Goal: Find specific page/section: Find specific page/section

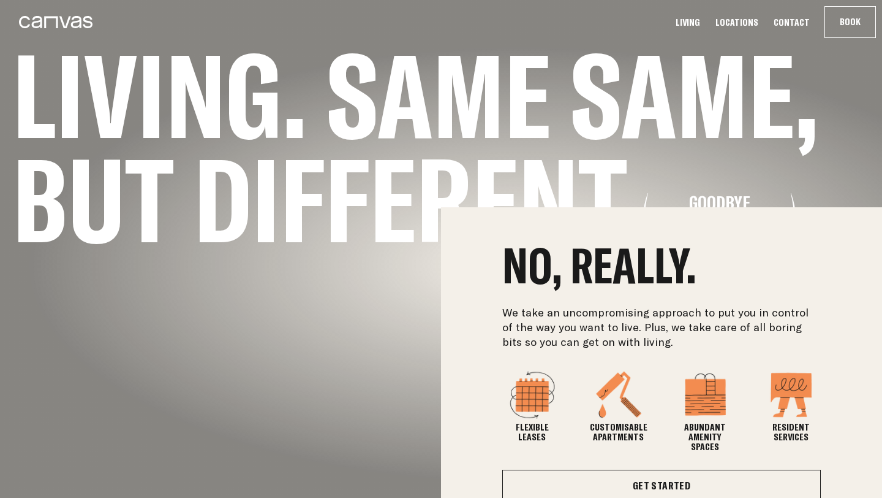
scroll to position [292, 0]
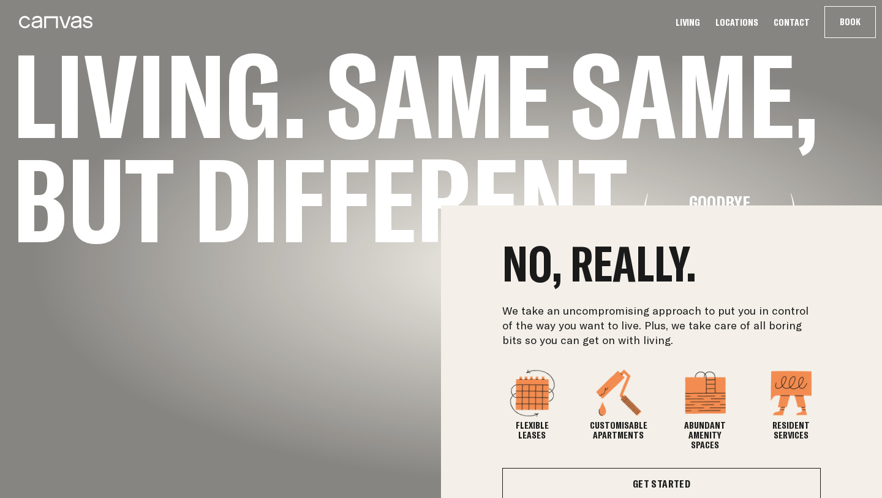
click at [392, 415] on div "No, really. We take an uncompromising approach to put you in control of the way…" at bounding box center [441, 370] width 882 height 331
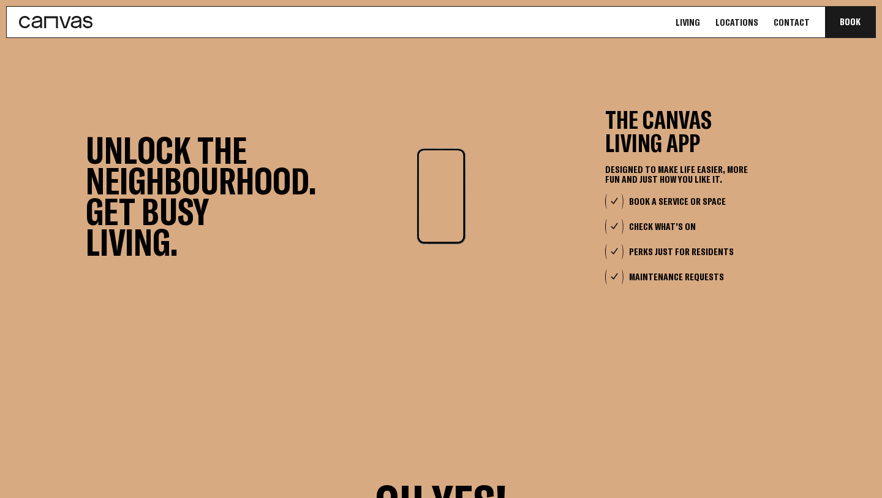
scroll to position [2750, 0]
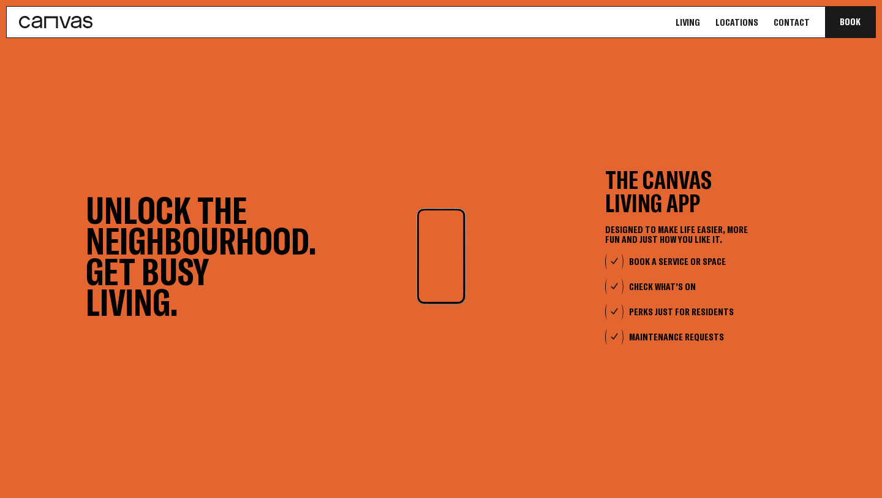
click at [737, 34] on ul "Living Locations Contact Book Communa" at bounding box center [776, 22] width 215 height 31
click at [741, 22] on link "Locations" at bounding box center [737, 22] width 50 height 13
click at [741, 23] on link "Locations" at bounding box center [737, 22] width 50 height 13
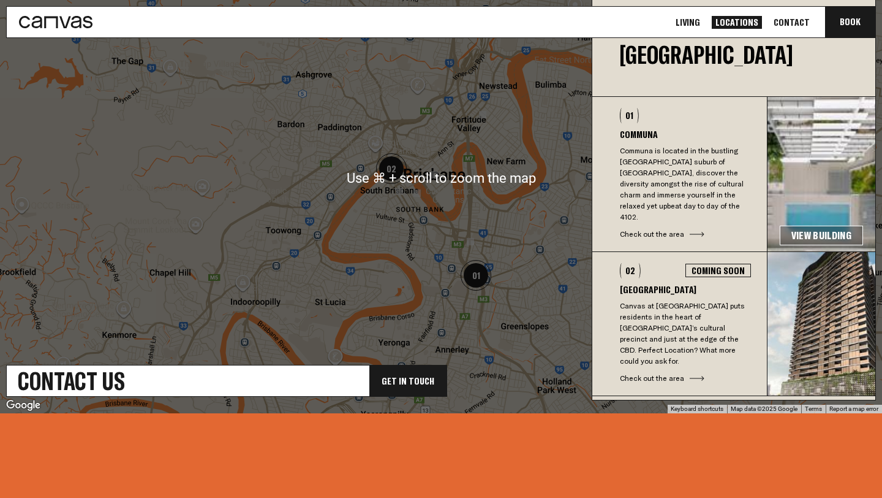
scroll to position [466, 0]
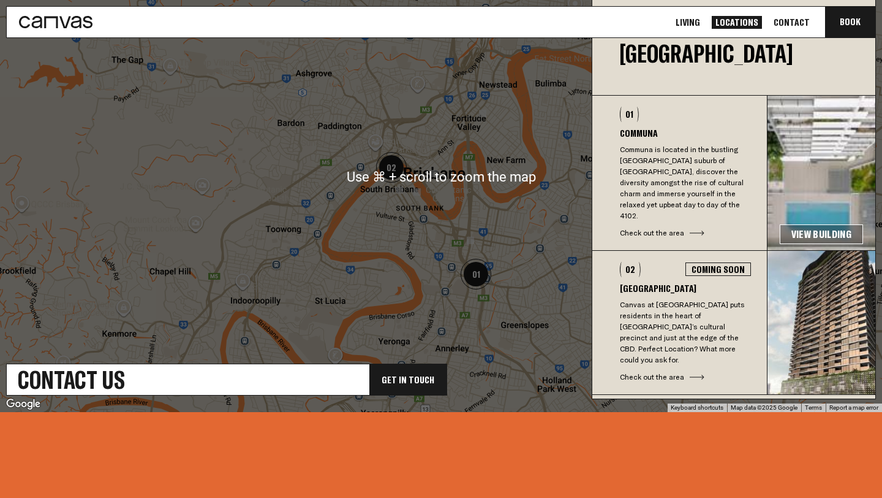
click at [806, 224] on link "View Building" at bounding box center [821, 234] width 83 height 20
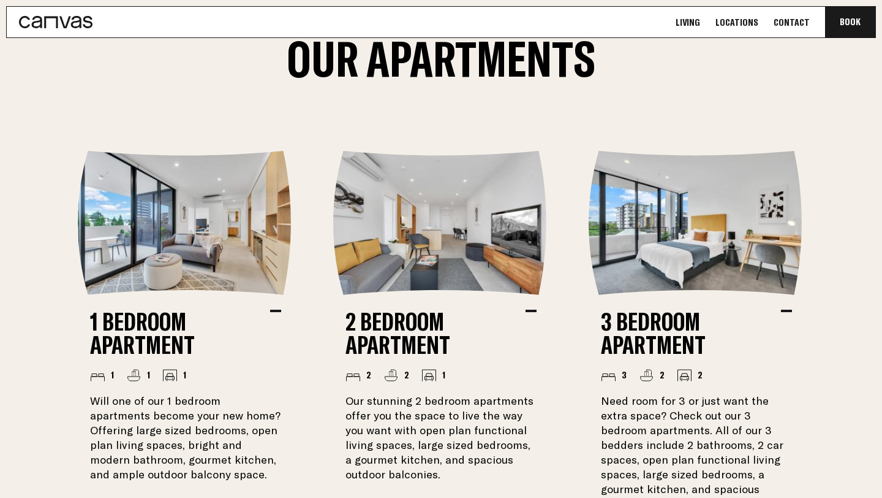
scroll to position [705, 0]
